Goal: Find specific page/section: Find specific page/section

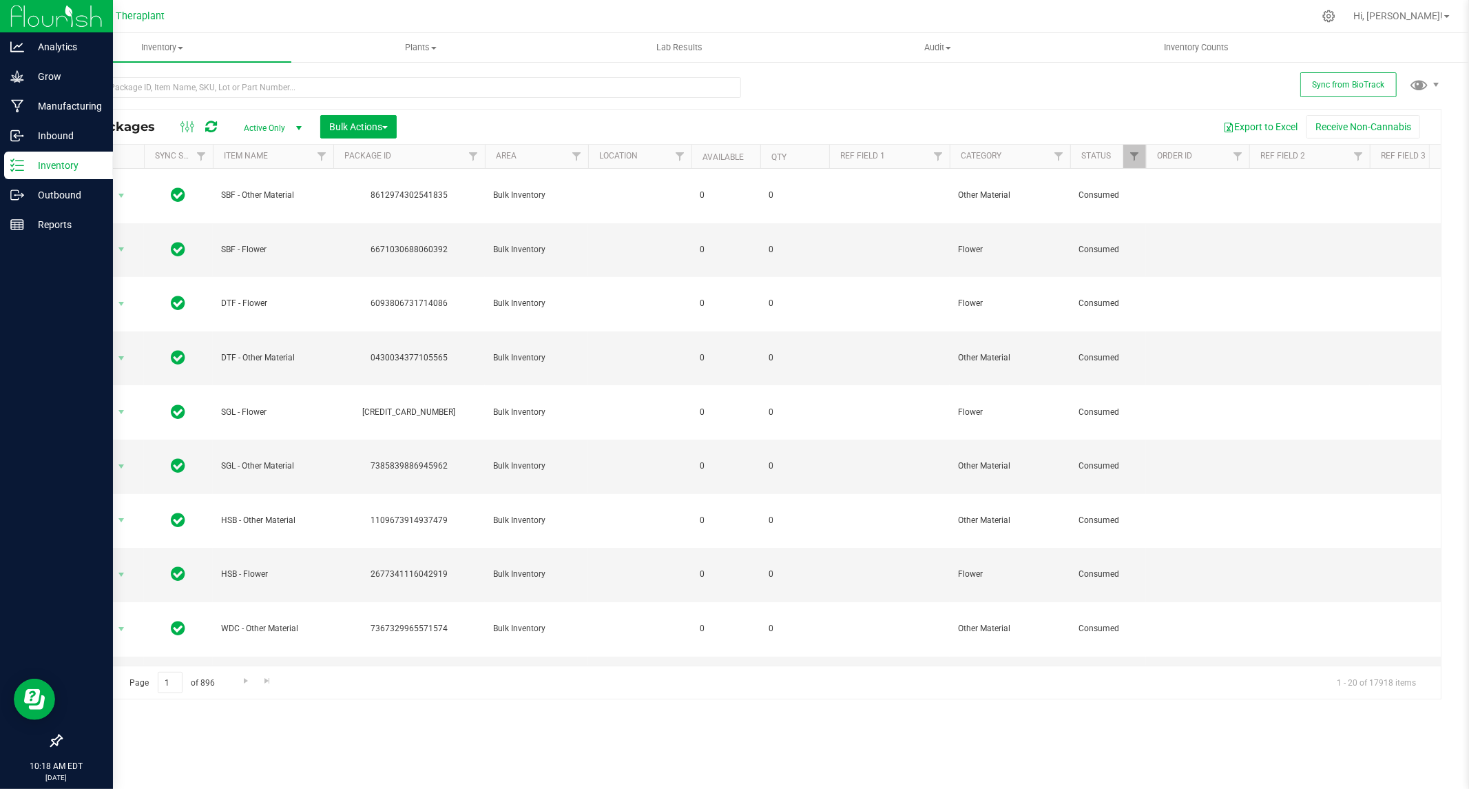
click at [64, 163] on p "Inventory" at bounding box center [65, 165] width 83 height 17
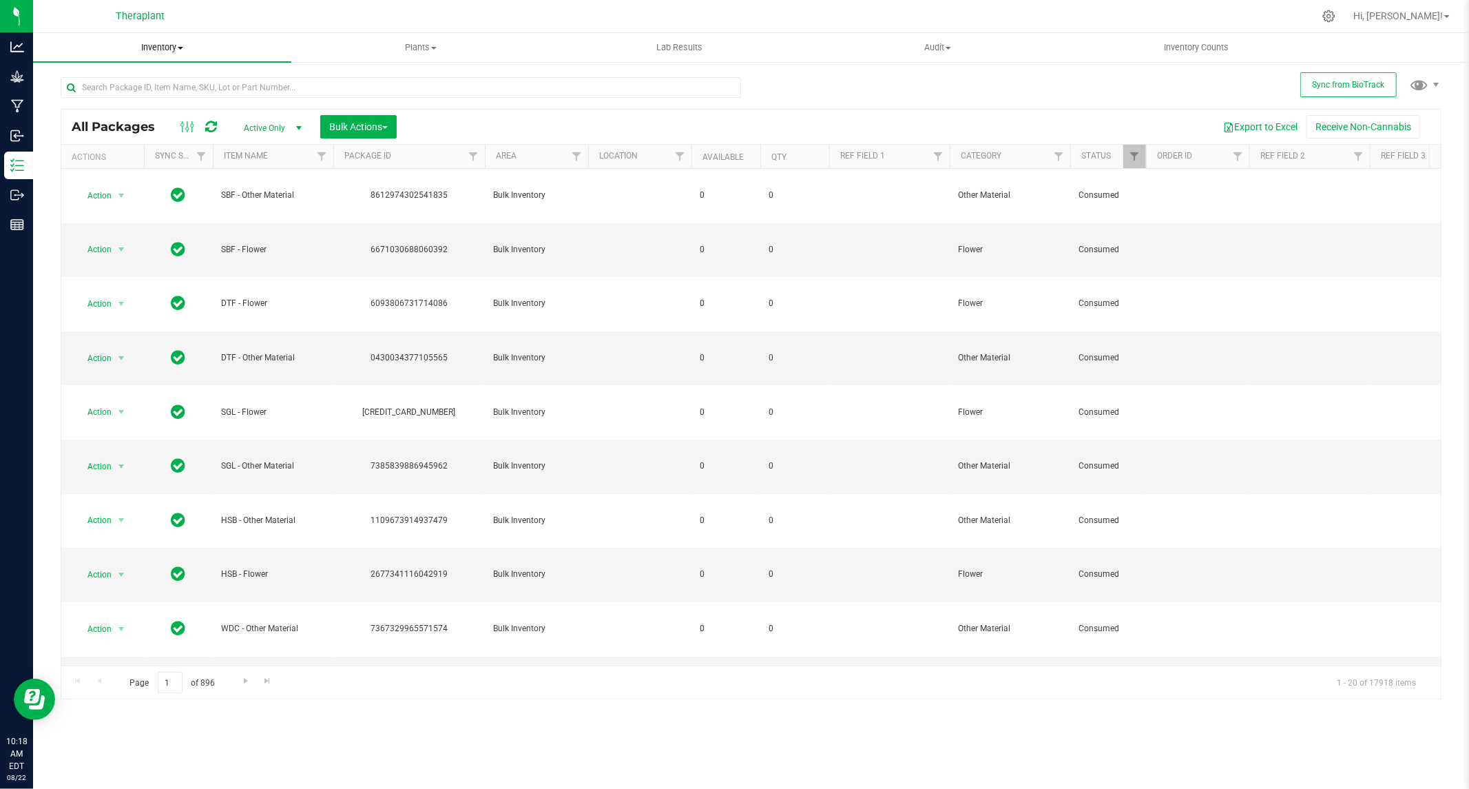
click at [182, 50] on span "Inventory" at bounding box center [162, 47] width 258 height 12
click at [79, 100] on span "All inventory" at bounding box center [79, 100] width 93 height 12
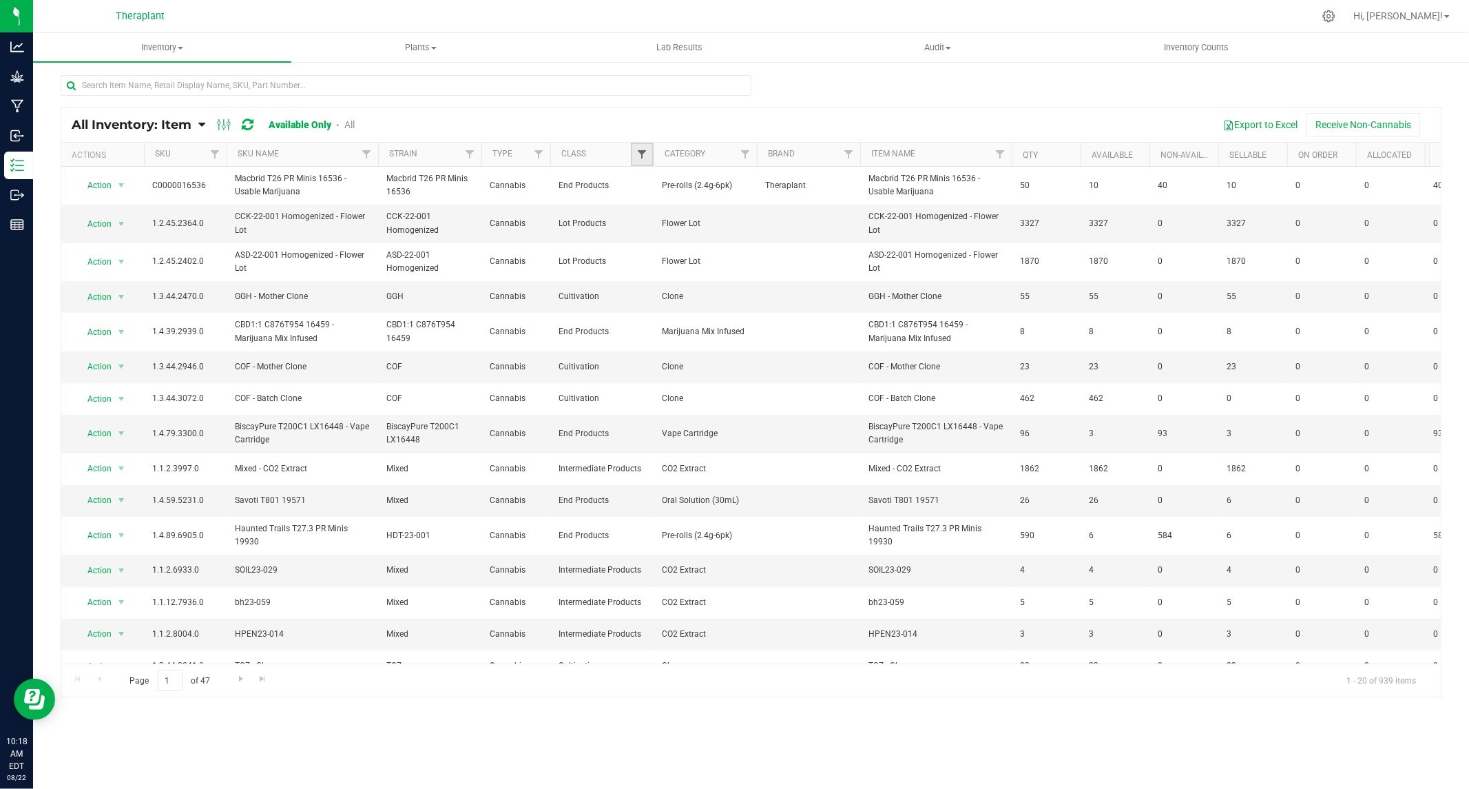
click at [643, 152] on span "Filter" at bounding box center [641, 154] width 11 height 11
click at [649, 250] on input "End Products" at bounding box center [649, 250] width 9 height 9
checkbox input "true"
click at [685, 399] on button "Filter" at bounding box center [672, 395] width 66 height 30
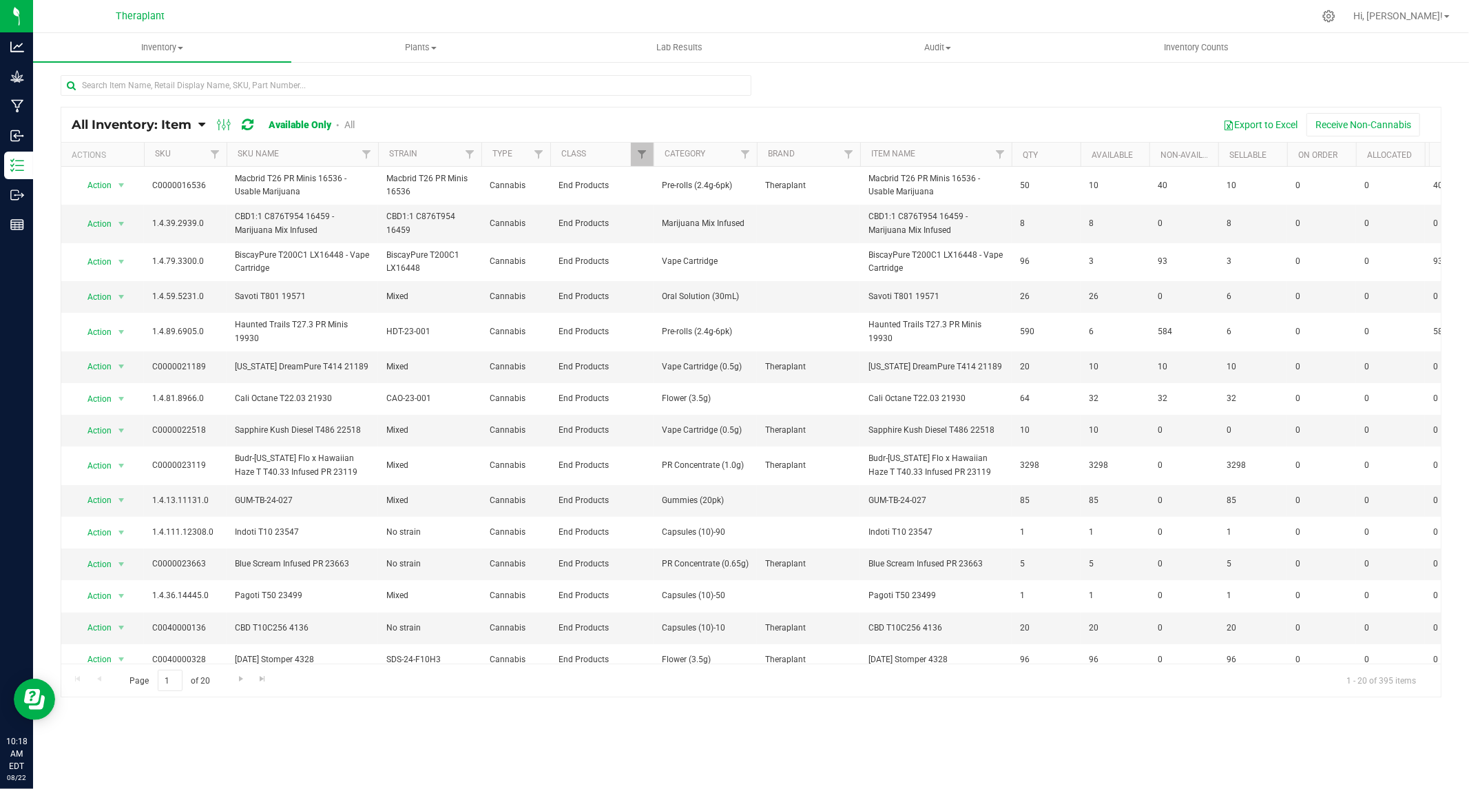
click at [352, 120] on link "All" at bounding box center [349, 124] width 10 height 11
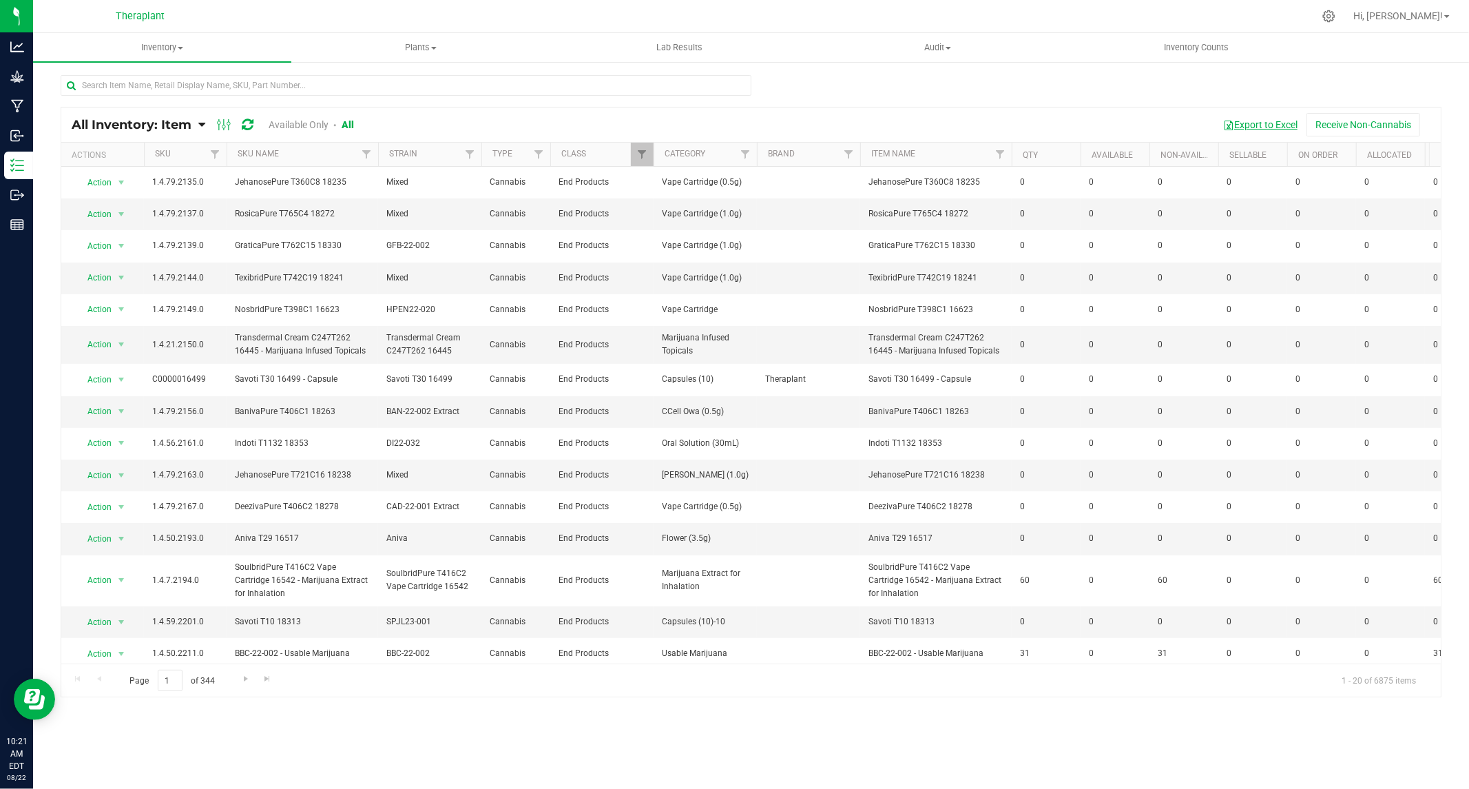
click at [1262, 119] on button "Export to Excel" at bounding box center [1260, 124] width 92 height 23
click at [204, 85] on input "text" at bounding box center [406, 85] width 691 height 21
paste input "C0040000929"
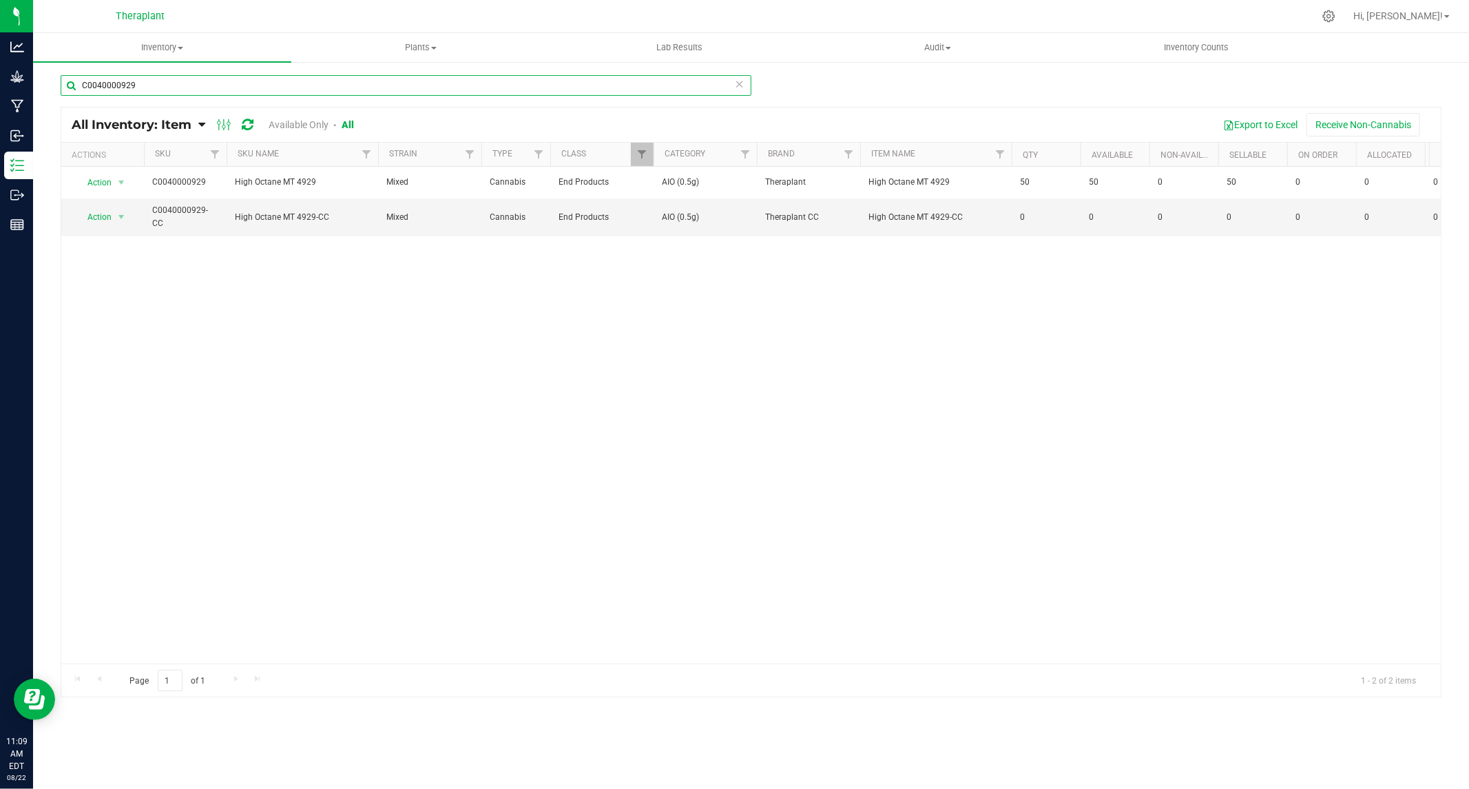
drag, startPoint x: 201, startPoint y: 90, endPoint x: -178, endPoint y: 83, distance: 378.9
click at [0, 83] on html "Analytics Grow Manufacturing Inbound Inventory Outbound Reports 11:09 AM EDT [D…" at bounding box center [734, 394] width 1469 height 789
paste input "7"
drag, startPoint x: 216, startPoint y: 85, endPoint x: -279, endPoint y: 119, distance: 496.3
click at [0, 119] on html "Analytics Grow Manufacturing Inbound Inventory Outbound Reports 11:10 AM EDT [D…" at bounding box center [734, 394] width 1469 height 789
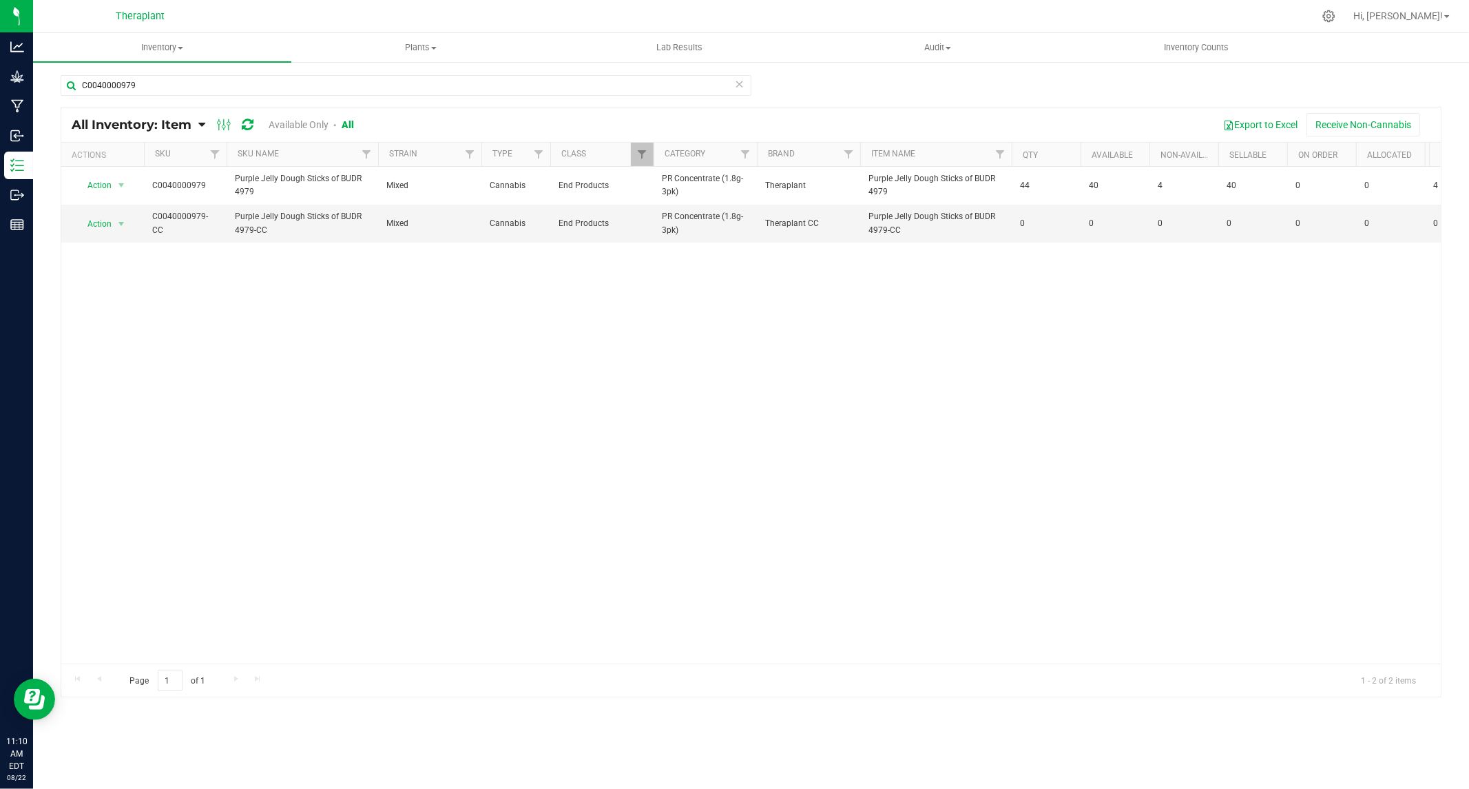
click at [248, 120] on icon at bounding box center [248, 125] width 12 height 14
drag, startPoint x: 38, startPoint y: 99, endPoint x: -198, endPoint y: 114, distance: 236.0
click at [0, 114] on html "Analytics Grow Manufacturing Inbound Inventory Outbound Reports 11:11 AM EDT [D…" at bounding box center [734, 394] width 1469 height 789
paste input "81"
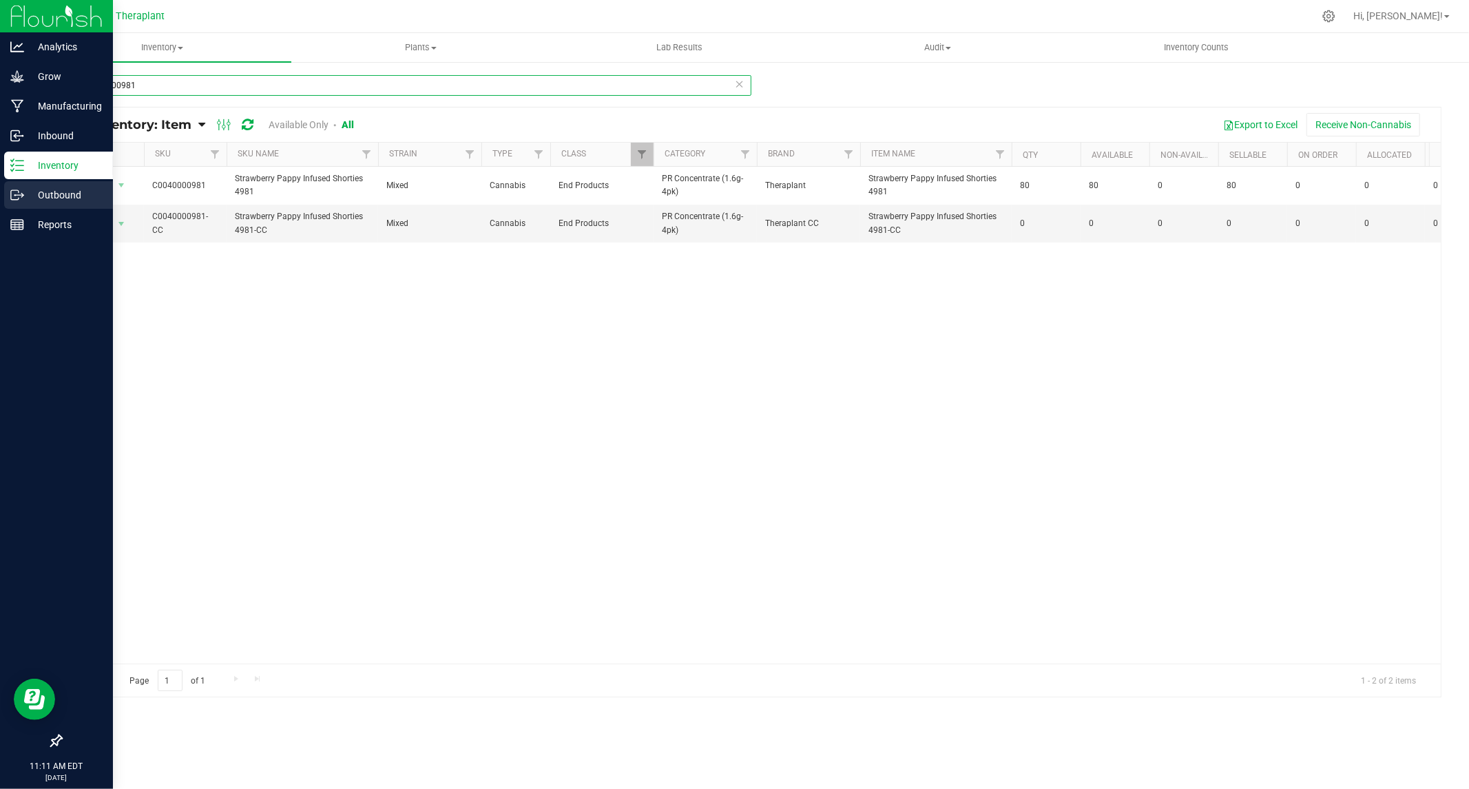
type input "C0040000981"
